Goal: Task Accomplishment & Management: Manage account settings

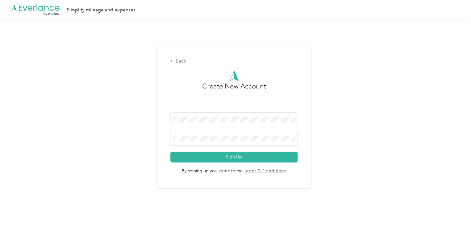
click at [277, 126] on div at bounding box center [233, 120] width 127 height 15
click at [262, 144] on span at bounding box center [233, 138] width 127 height 13
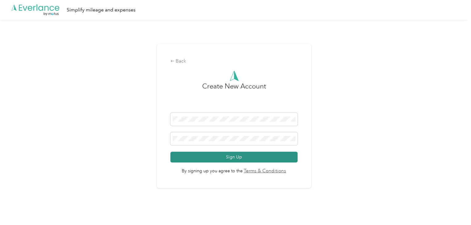
click at [262, 158] on button "Sign Up" at bounding box center [233, 157] width 127 height 11
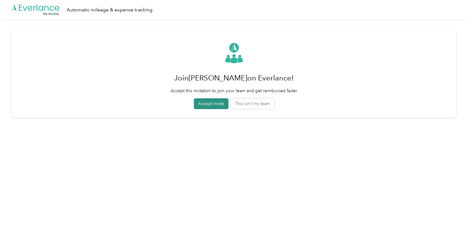
click at [217, 104] on button "Accept invite" at bounding box center [211, 103] width 35 height 11
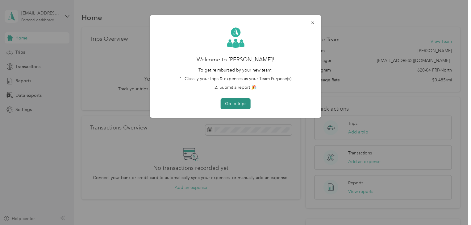
click at [240, 104] on button "Go to trips" at bounding box center [236, 103] width 30 height 11
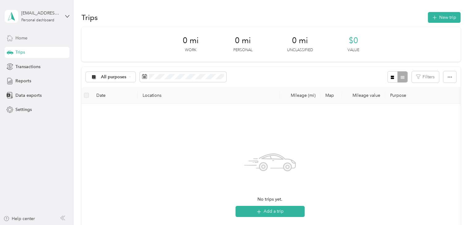
click at [19, 39] on span "Home" at bounding box center [21, 38] width 12 height 6
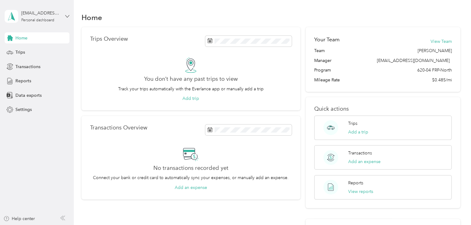
click at [66, 15] on icon at bounding box center [67, 16] width 4 height 4
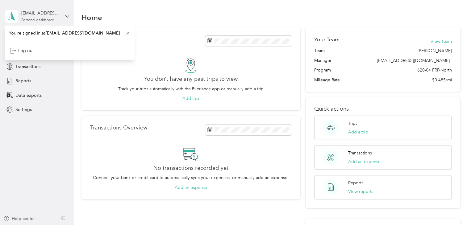
click at [66, 15] on icon at bounding box center [67, 16] width 4 height 4
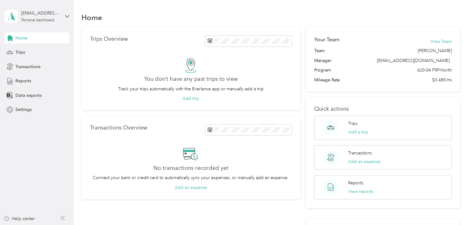
click at [52, 23] on div "[EMAIL_ADDRESS][DOMAIN_NAME] Personal dashboard" at bounding box center [37, 17] width 65 height 22
click at [50, 49] on div "Log out" at bounding box center [69, 50] width 121 height 11
